Goal: Transaction & Acquisition: Purchase product/service

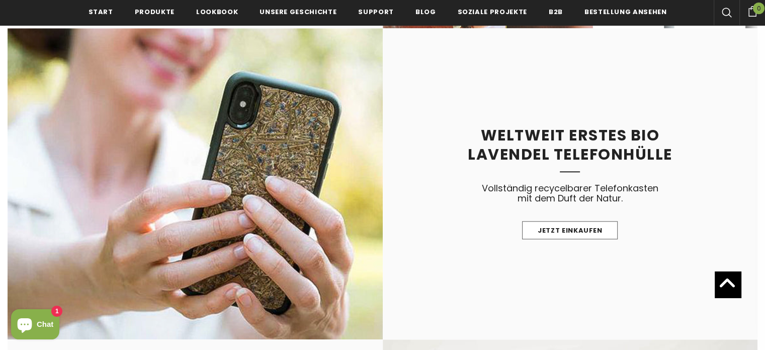
scroll to position [987, 0]
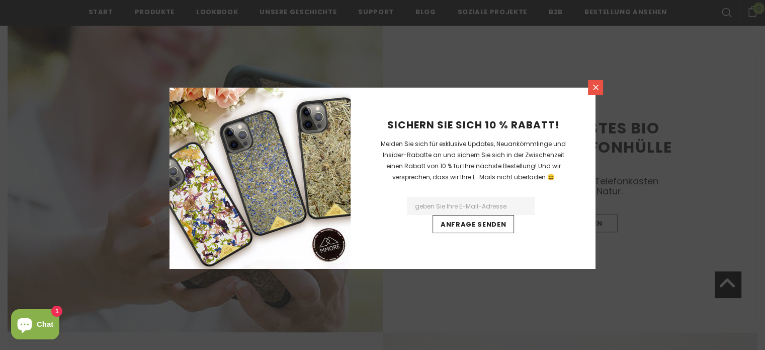
click at [597, 87] on icon at bounding box center [596, 87] width 9 height 9
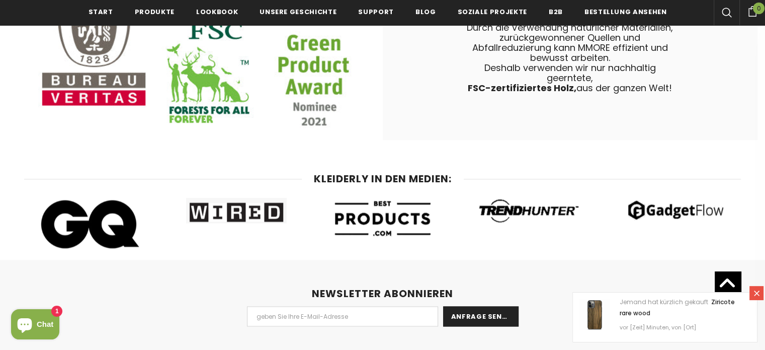
scroll to position [5330, 0]
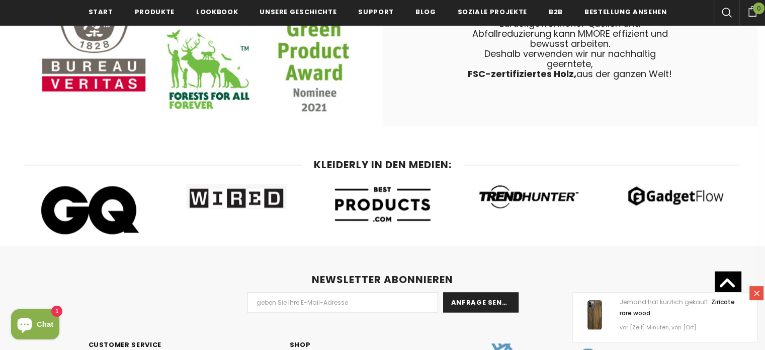
click at [756, 292] on icon at bounding box center [757, 293] width 6 height 6
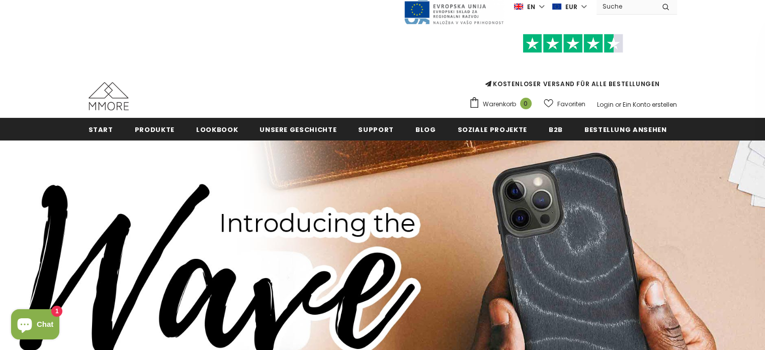
scroll to position [26, 0]
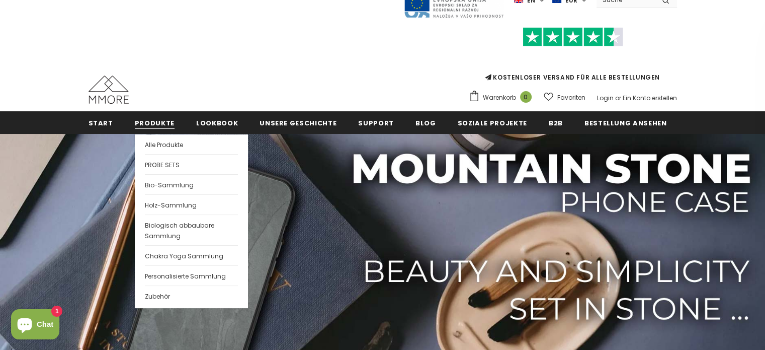
click at [154, 125] on span "Produkte" at bounding box center [155, 123] width 40 height 10
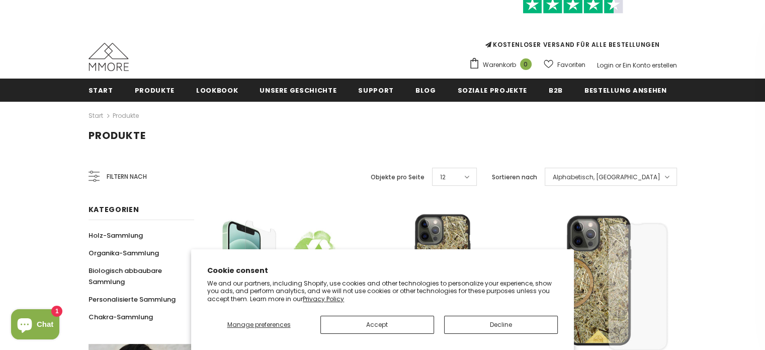
scroll to position [115, 0]
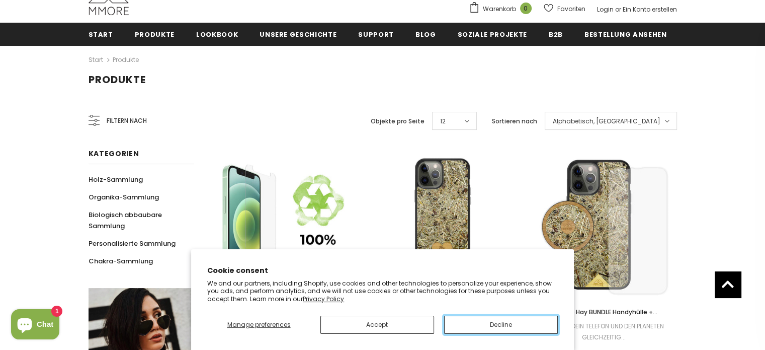
click at [478, 328] on button "Decline" at bounding box center [501, 325] width 114 height 18
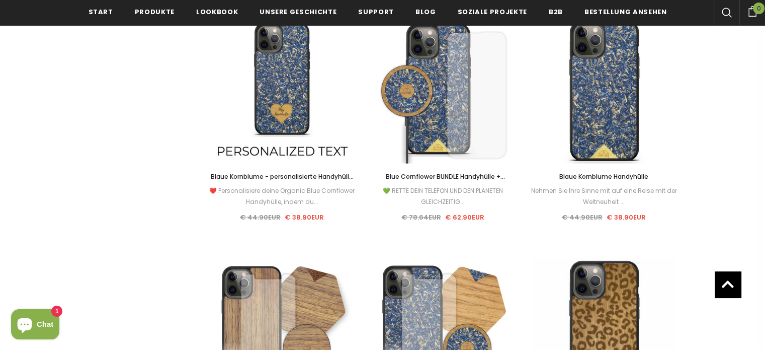
scroll to position [2424, 0]
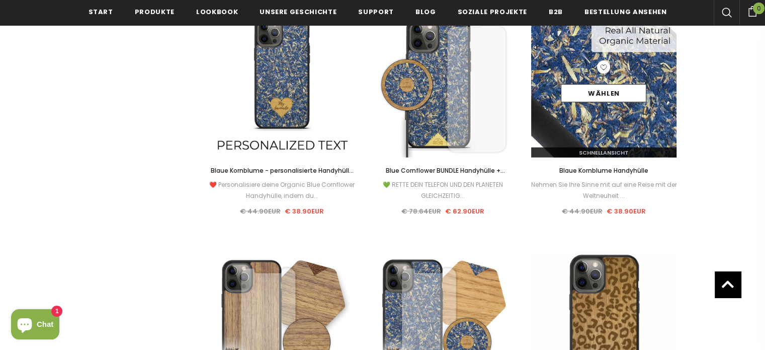
click at [621, 123] on img at bounding box center [604, 85] width 146 height 146
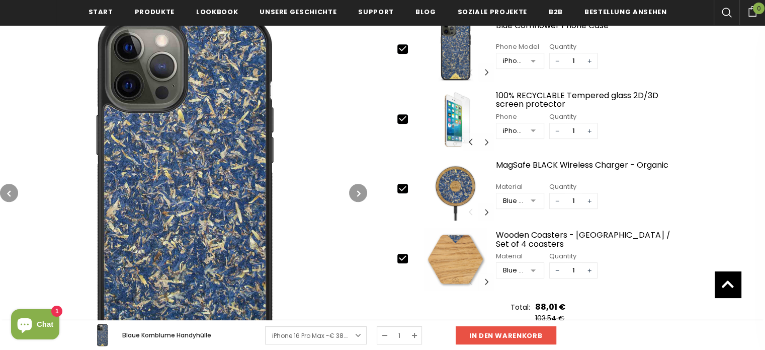
scroll to position [449, 0]
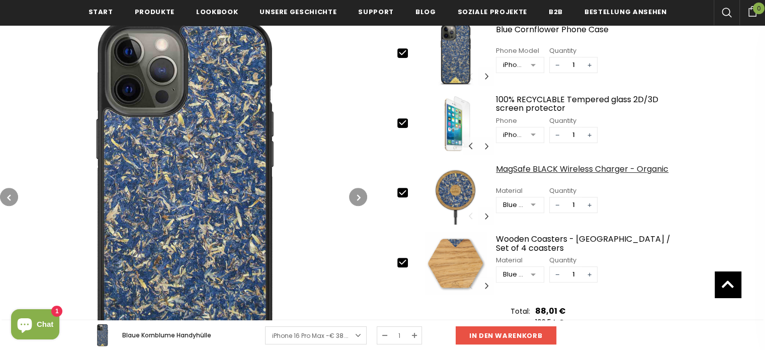
click at [623, 166] on div "MagSafe BLACK Wireless Charger - Organic" at bounding box center [590, 174] width 188 height 18
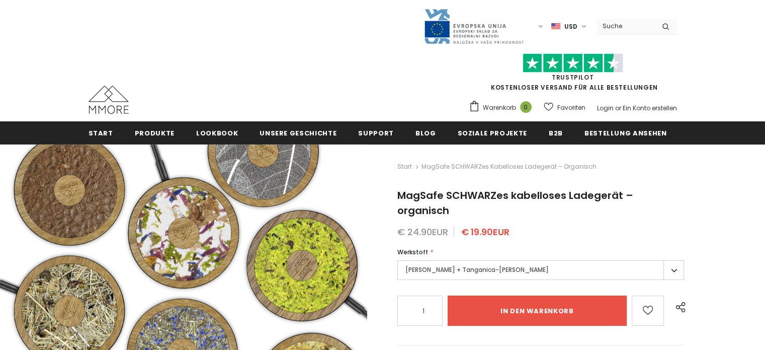
type input "Add to cart"
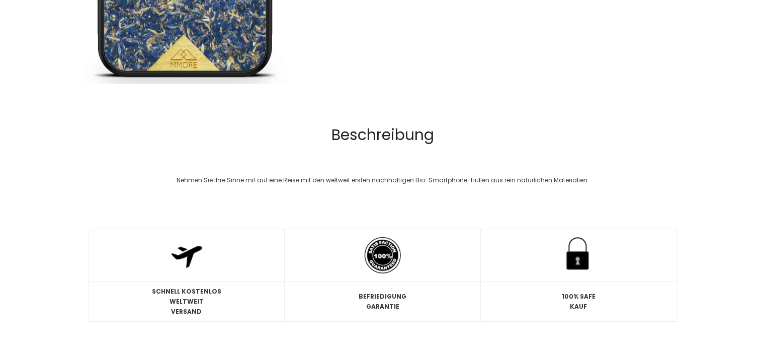
type input "Add to cart"
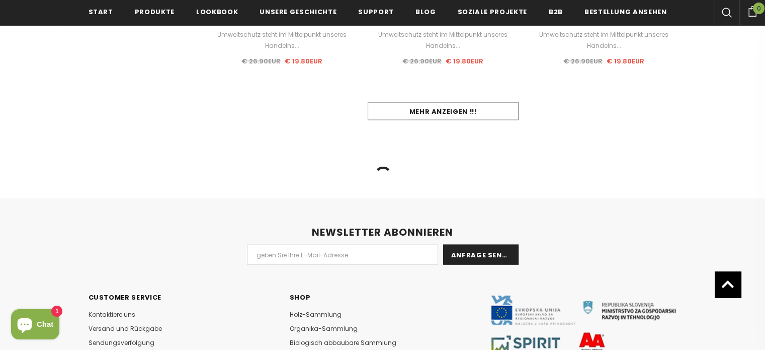
scroll to position [2101, 0]
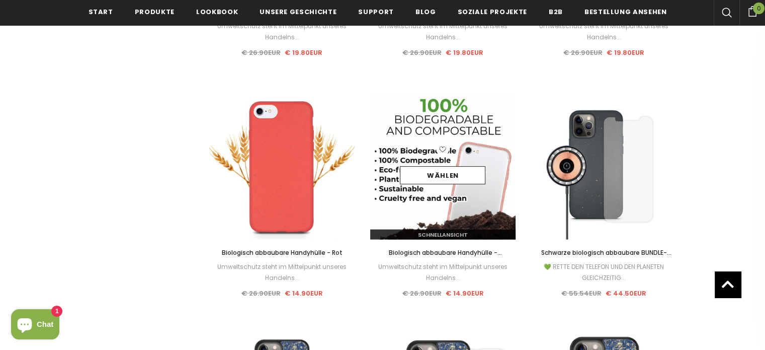
click at [463, 101] on img at bounding box center [443, 167] width 146 height 146
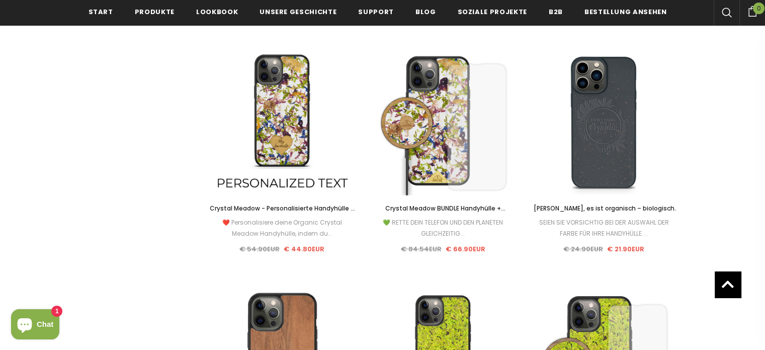
scroll to position [3108, 0]
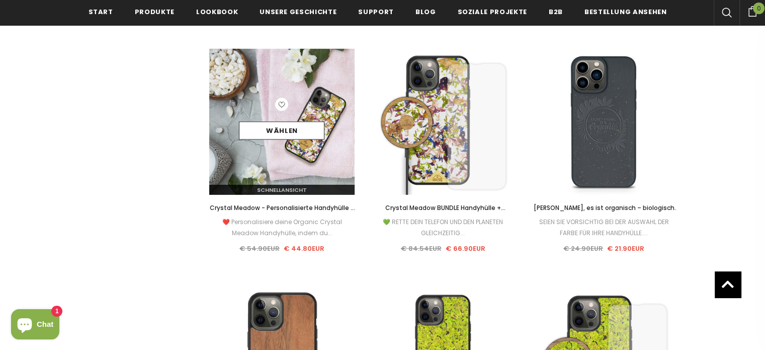
click at [283, 113] on link at bounding box center [281, 106] width 13 height 16
click at [288, 128] on link "Wählen" at bounding box center [282, 131] width 86 height 18
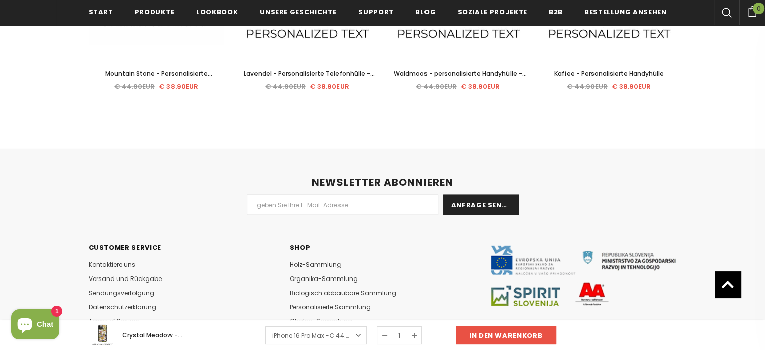
scroll to position [2300, 0]
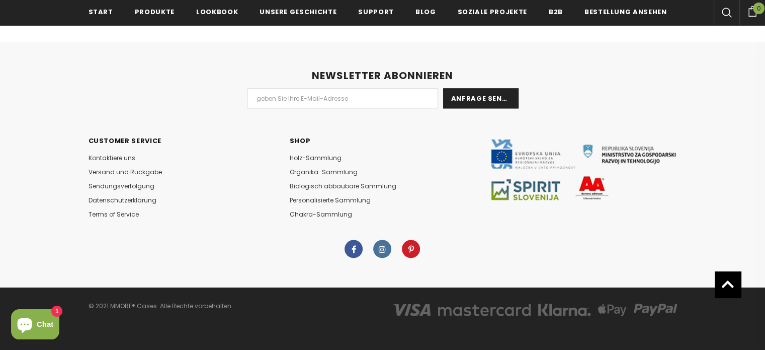
scroll to position [1286, 0]
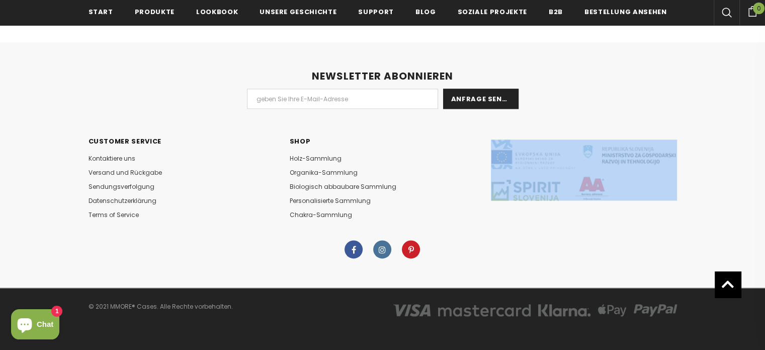
drag, startPoint x: 768, startPoint y: 277, endPoint x: 770, endPoint y: 94, distance: 183.7
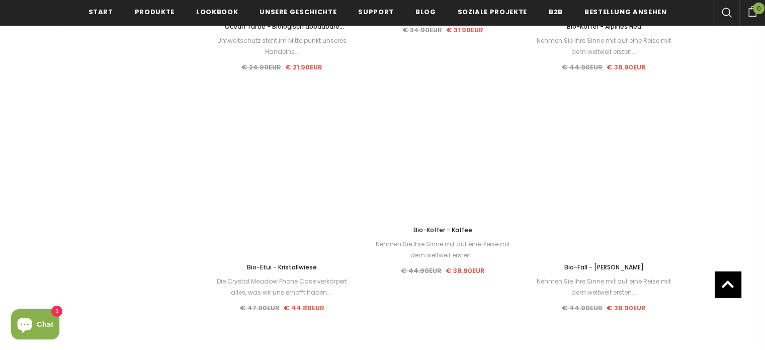
scroll to position [4974, 0]
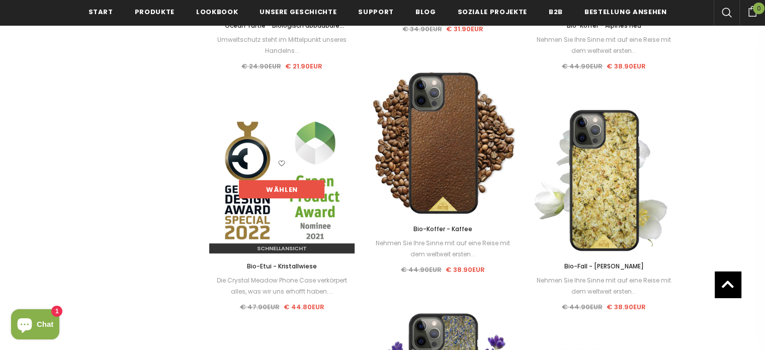
click at [284, 193] on link "Wählen" at bounding box center [282, 189] width 86 height 18
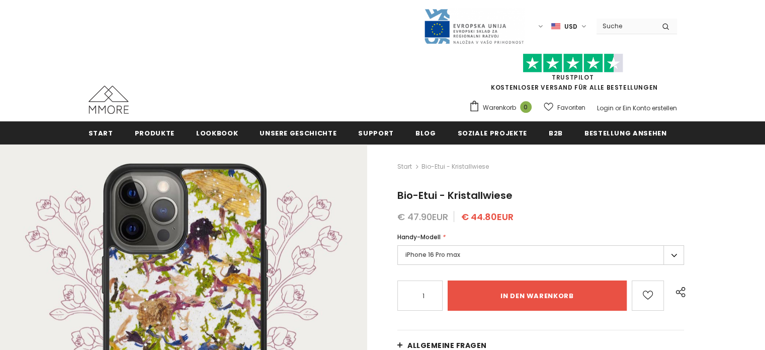
type input "Add to cart"
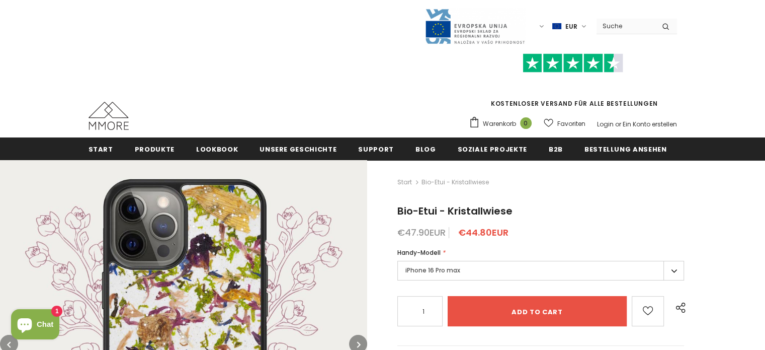
click at [242, 277] on img at bounding box center [183, 343] width 367 height 367
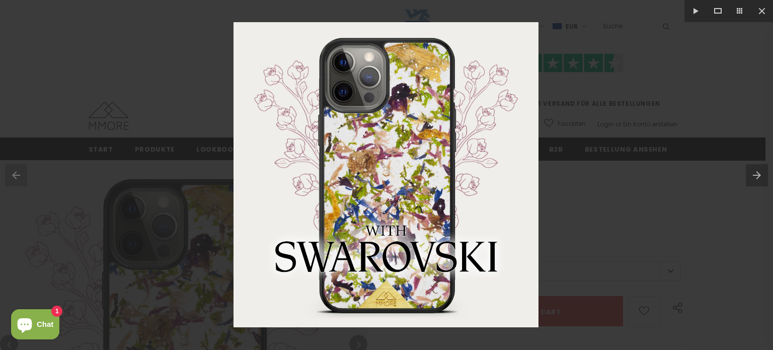
click at [754, 175] on button at bounding box center [759, 175] width 27 height 50
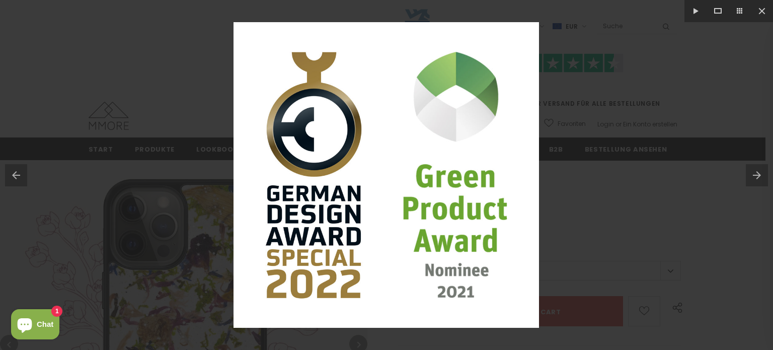
click at [754, 175] on button at bounding box center [759, 175] width 27 height 50
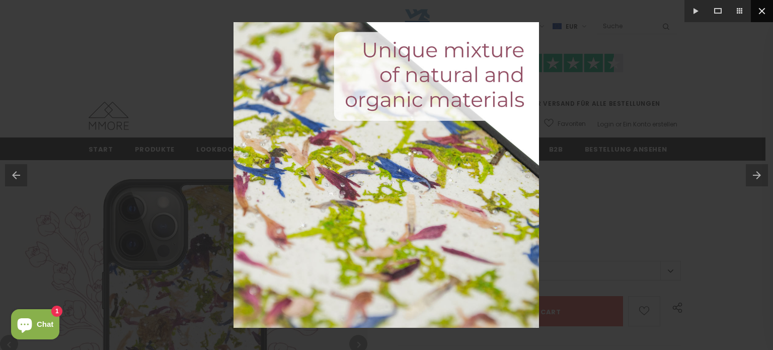
click at [760, 15] on button at bounding box center [762, 11] width 22 height 22
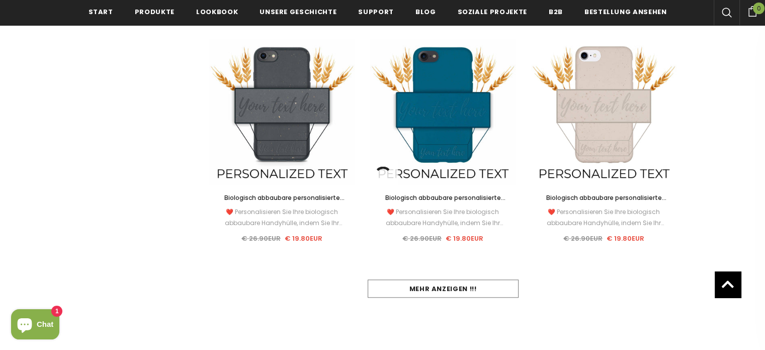
scroll to position [942, 0]
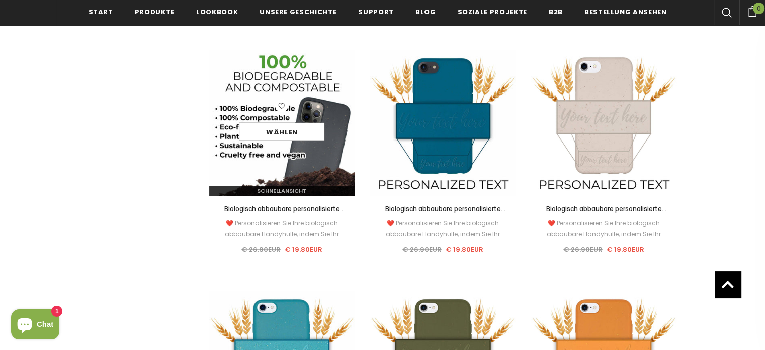
click at [303, 159] on img at bounding box center [282, 123] width 146 height 146
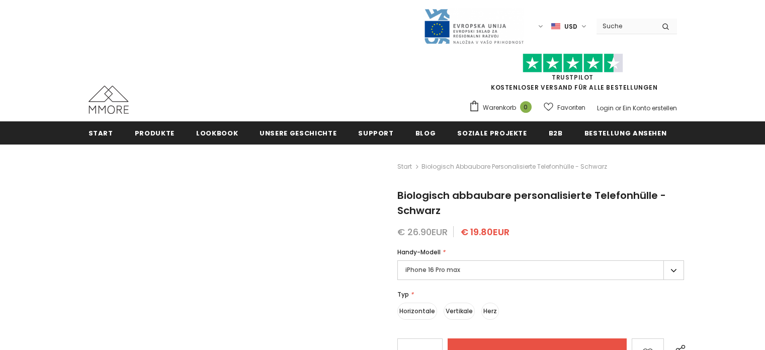
type input "Add to cart"
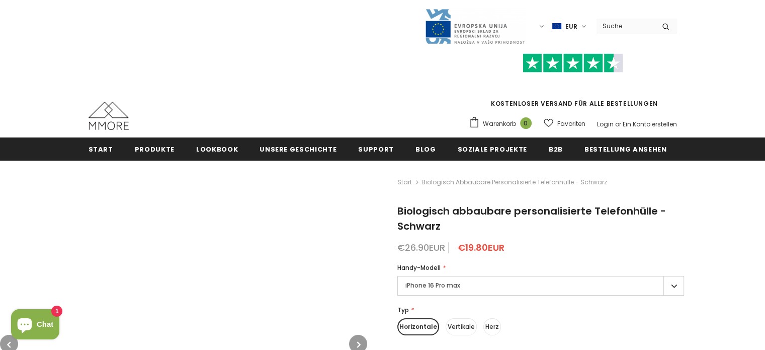
click at [583, 287] on label "iPhone 16 Pro max" at bounding box center [541, 286] width 287 height 20
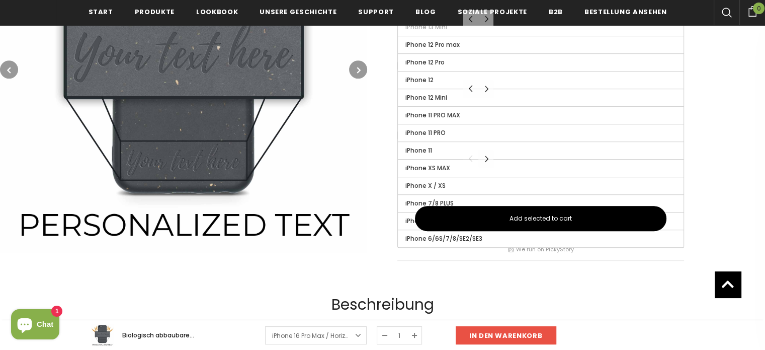
scroll to position [566, 0]
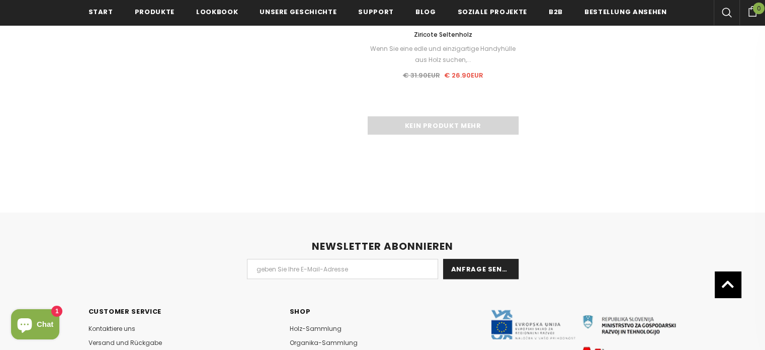
scroll to position [8539, 0]
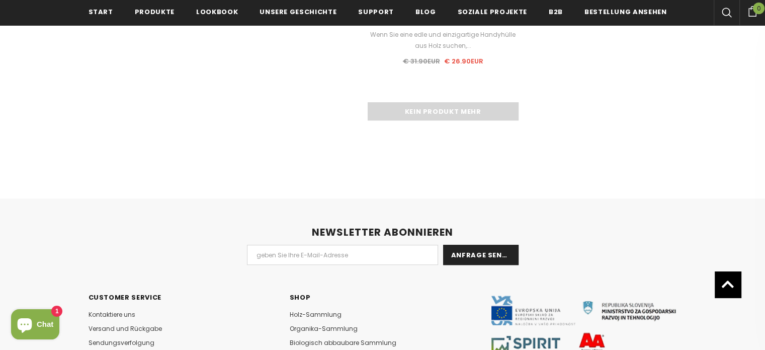
drag, startPoint x: 767, startPoint y: 286, endPoint x: 560, endPoint y: 177, distance: 235.0
